Goal: Information Seeking & Learning: Learn about a topic

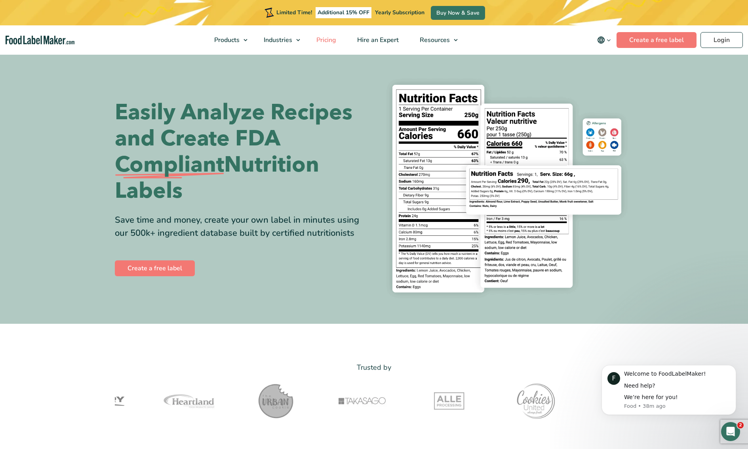
click at [332, 40] on span "Pricing" at bounding box center [325, 40] width 23 height 9
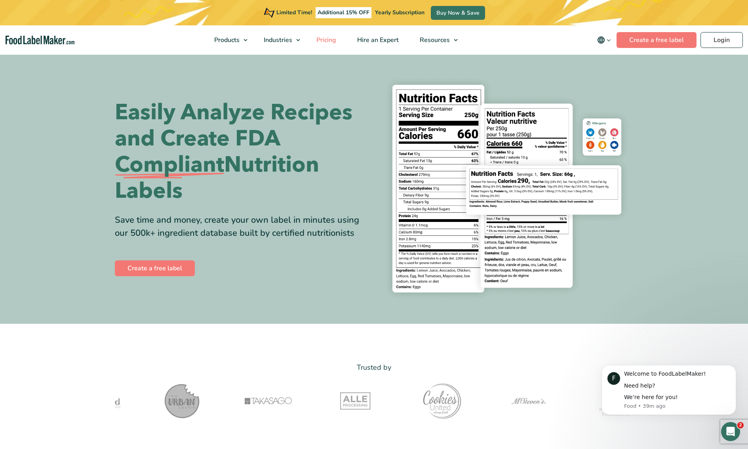
click at [334, 39] on span "Pricing" at bounding box center [325, 40] width 23 height 9
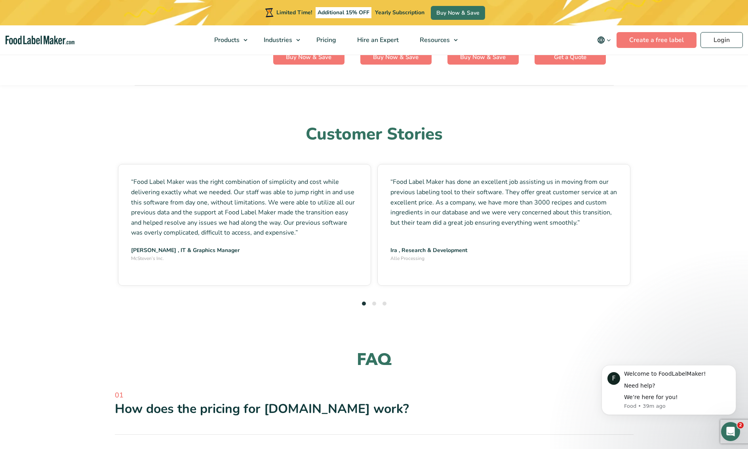
scroll to position [2137, 0]
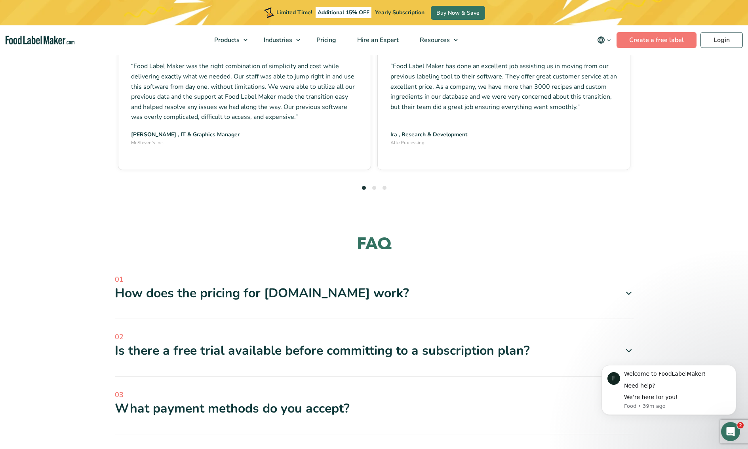
click at [330, 285] on div "How does the pricing for FoodLabelMaker.com work?" at bounding box center [374, 293] width 519 height 17
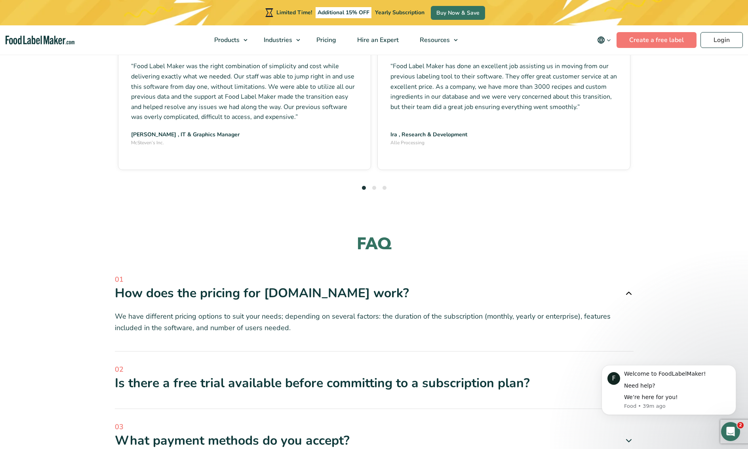
click at [403, 375] on div "Is there a free trial available before committing to a subscription plan?" at bounding box center [374, 383] width 519 height 17
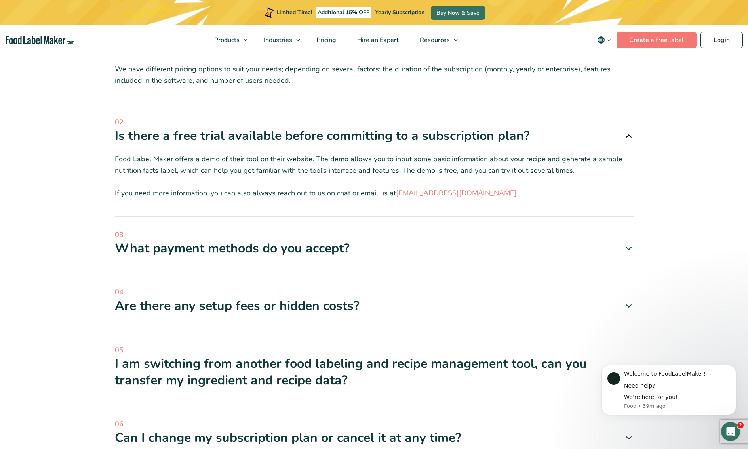
scroll to position [2388, 0]
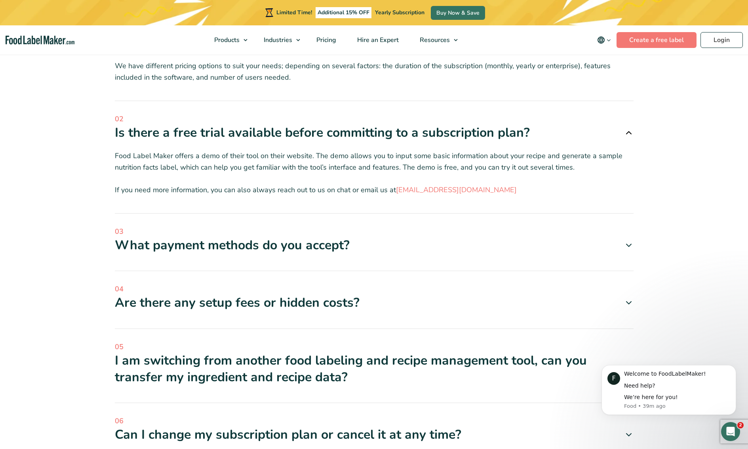
click at [341, 294] on div "Are there any setup fees or hidden costs?" at bounding box center [374, 302] width 519 height 17
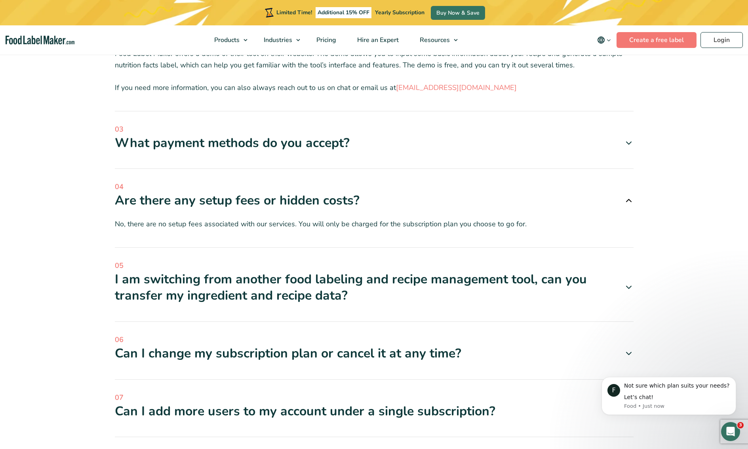
scroll to position [2490, 0]
click at [335, 345] on div "Can I change my subscription plan or cancel it at any time?" at bounding box center [374, 353] width 519 height 17
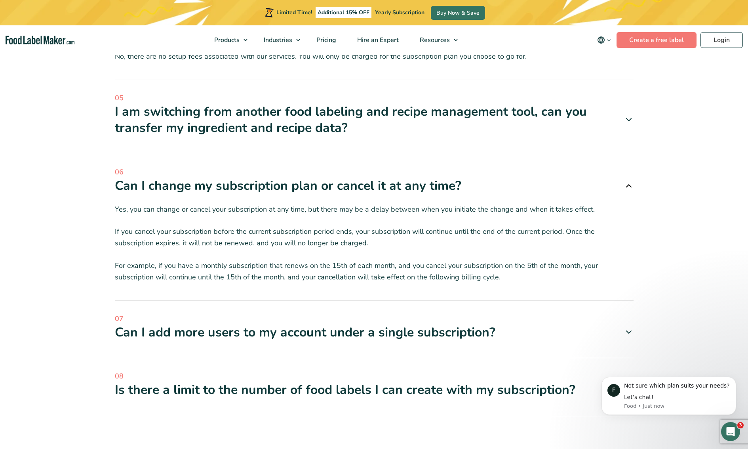
scroll to position [2685, 0]
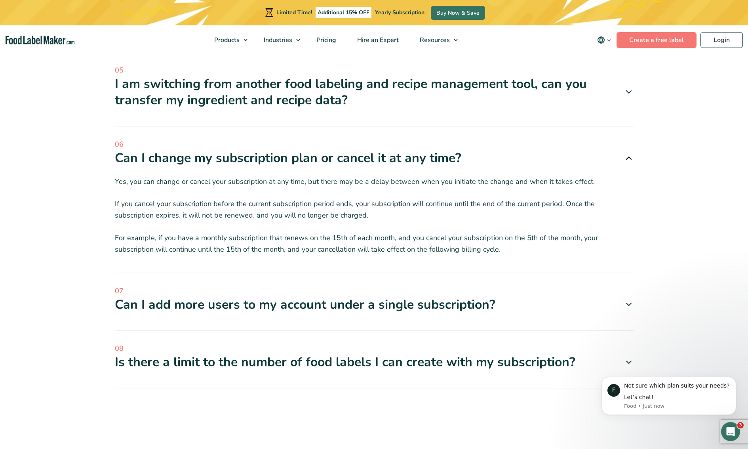
click at [284, 354] on div "Is there a limit to the number of food labels I can create with my subscription?" at bounding box center [374, 362] width 519 height 17
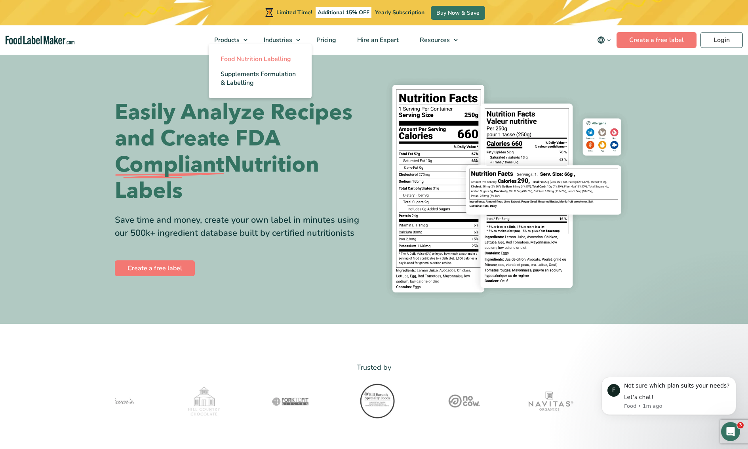
click at [247, 56] on span "Food Nutrition Labelling" at bounding box center [256, 59] width 71 height 9
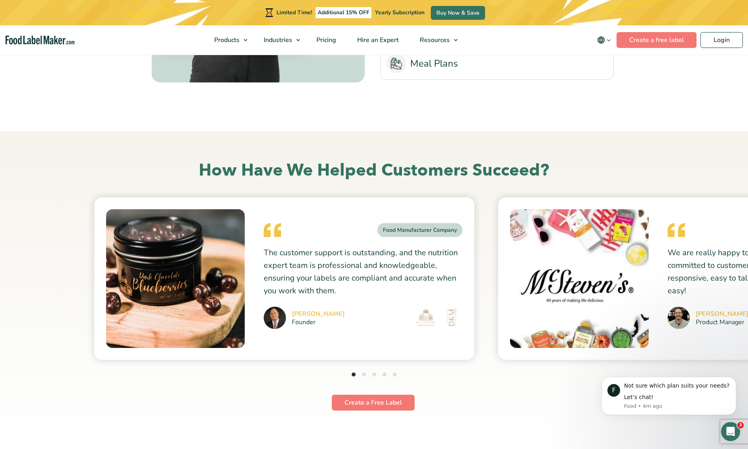
scroll to position [2036, 0]
